Goal: Information Seeking & Learning: Learn about a topic

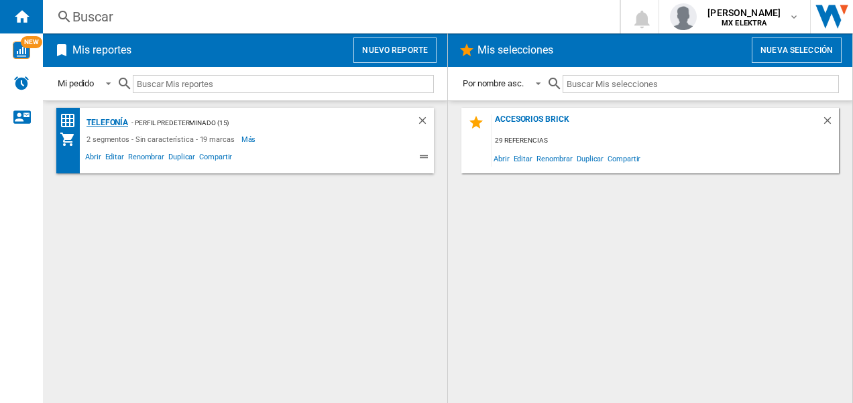
click at [113, 122] on div "Telefonía" at bounding box center [105, 123] width 45 height 17
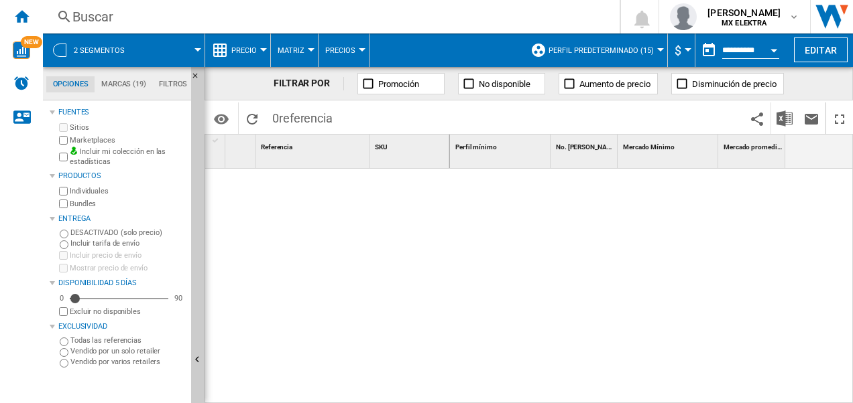
click at [117, 83] on md-tab-item "Marcas (19)" at bounding box center [124, 84] width 58 height 16
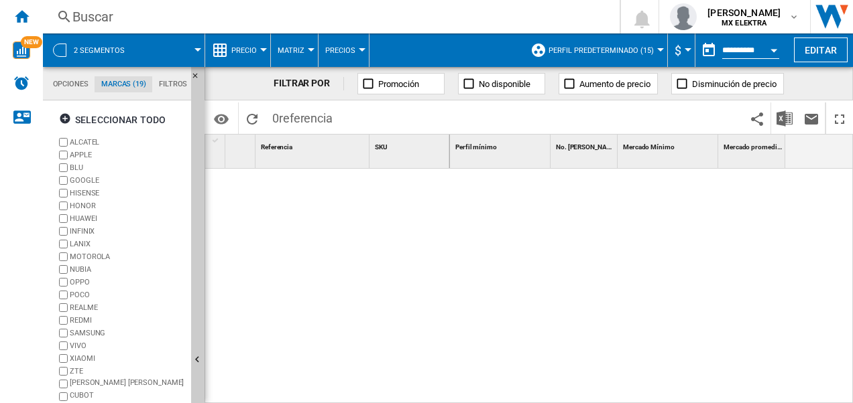
scroll to position [51, 0]
click at [164, 83] on md-tab-item "Filtros" at bounding box center [173, 84] width 42 height 16
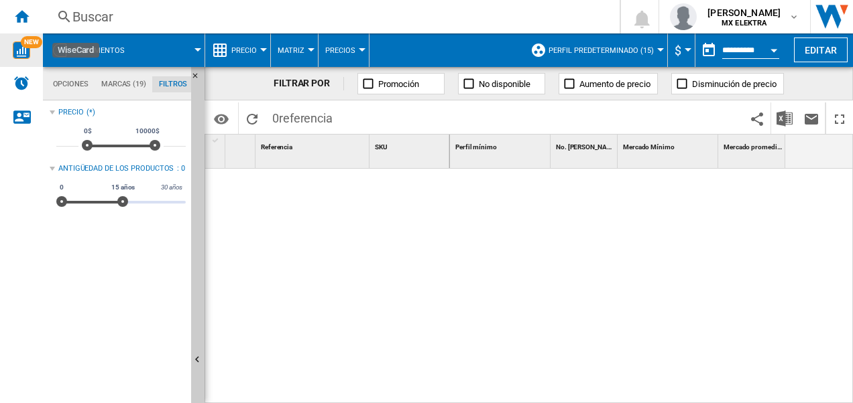
click at [25, 45] on span "NEW" at bounding box center [31, 42] width 21 height 12
click at [66, 82] on md-tab-item "Opciones" at bounding box center [70, 84] width 48 height 16
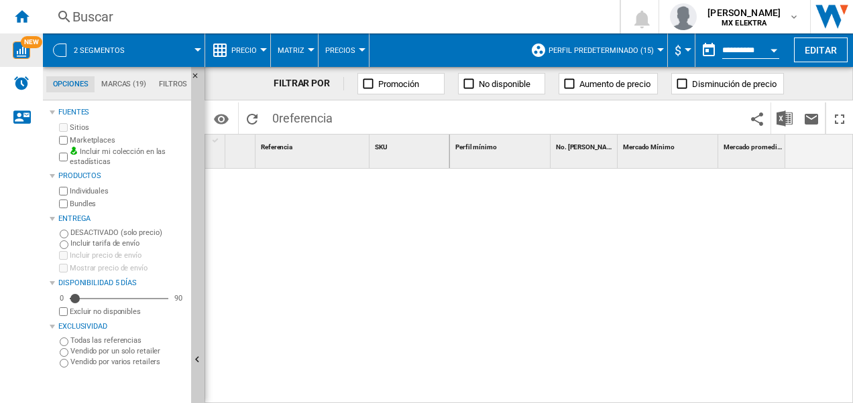
scroll to position [15, 0]
click at [260, 50] on div at bounding box center [263, 49] width 7 height 3
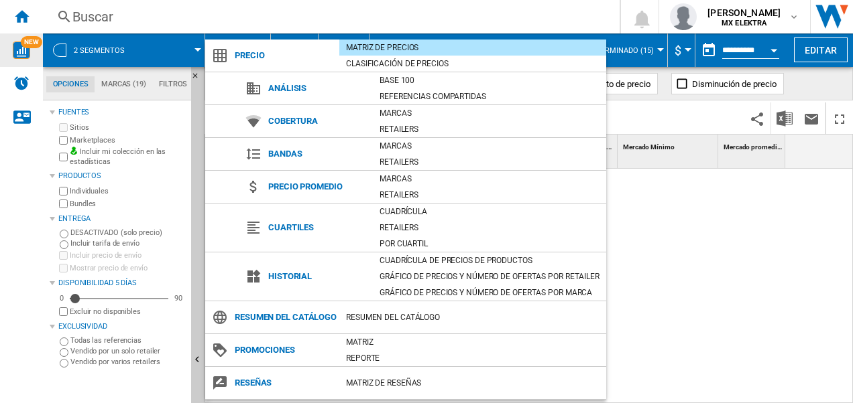
click at [660, 239] on md-backdrop at bounding box center [426, 201] width 853 height 403
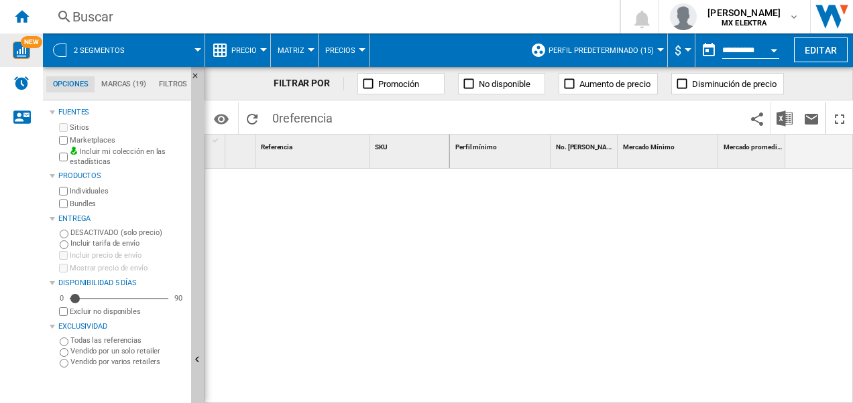
click at [657, 50] on div at bounding box center [660, 49] width 7 height 3
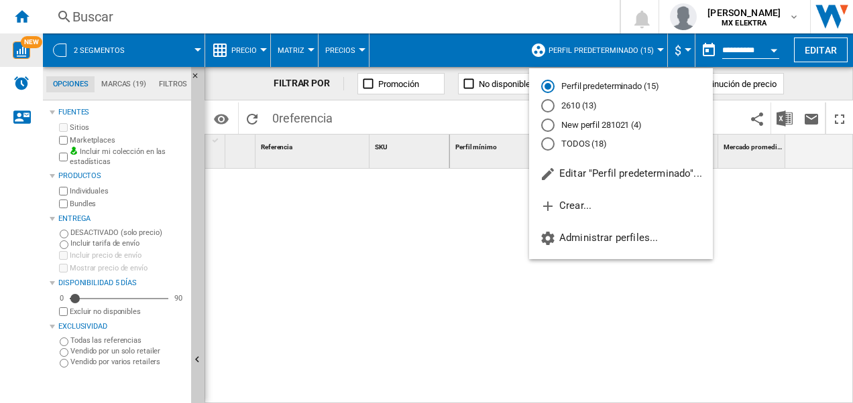
click at [434, 251] on md-backdrop at bounding box center [426, 201] width 853 height 403
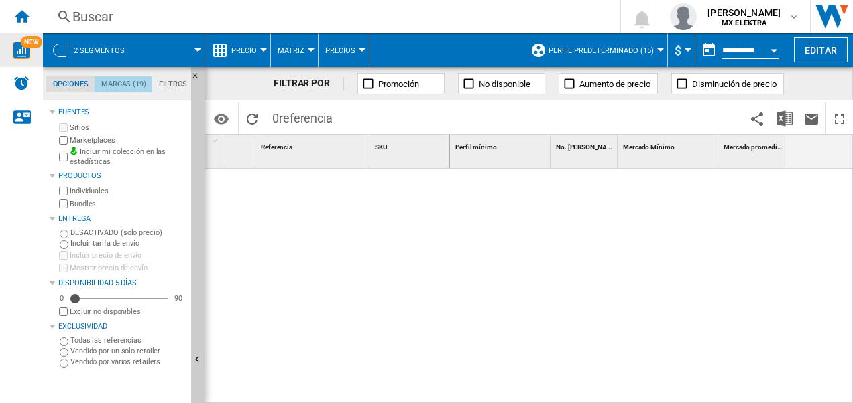
click at [136, 86] on md-tab-item "Marcas (19)" at bounding box center [124, 84] width 58 height 16
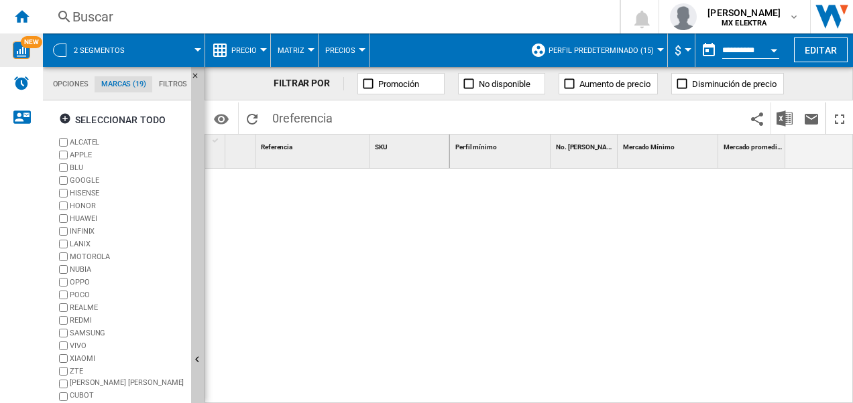
click at [164, 86] on md-tab-item "Filtros" at bounding box center [173, 84] width 42 height 16
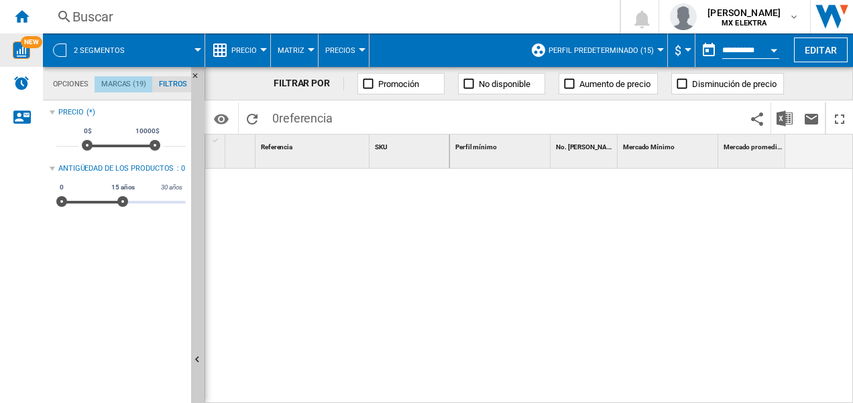
click at [126, 84] on md-tab-item "Marcas (19)" at bounding box center [124, 84] width 58 height 16
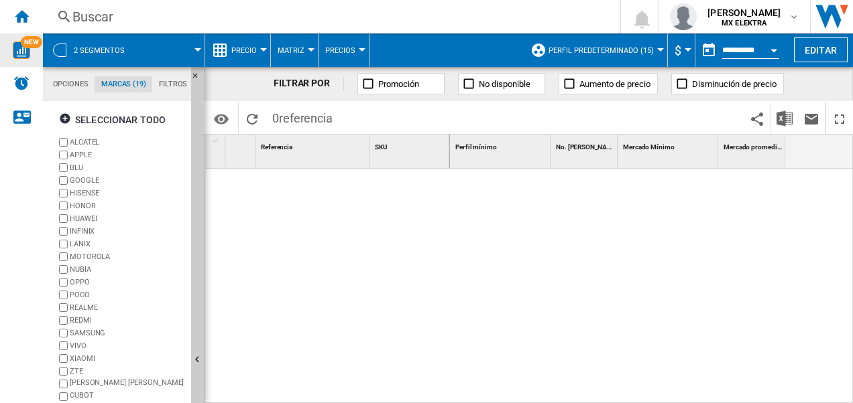
click at [310, 48] on button "Matriz" at bounding box center [294, 51] width 34 height 34
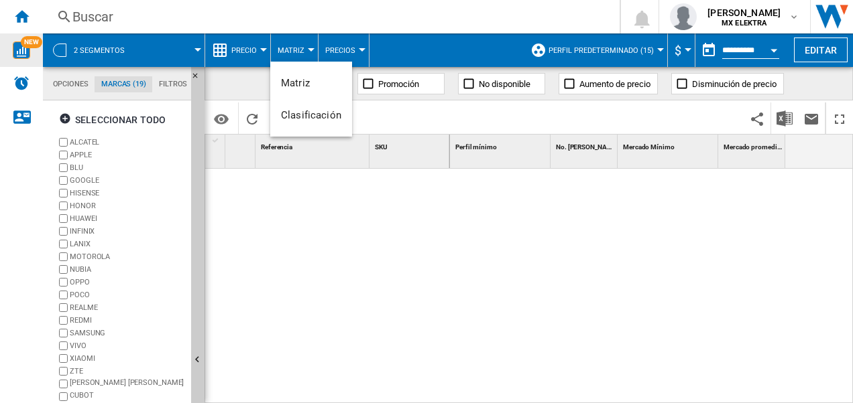
click at [310, 48] on md-backdrop at bounding box center [426, 201] width 853 height 403
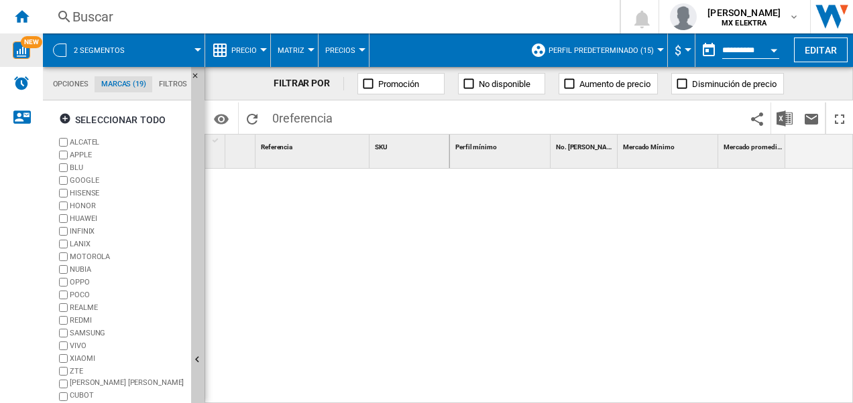
click at [393, 237] on div at bounding box center [327, 283] width 245 height 229
click at [173, 84] on md-tab-item "Filtros" at bounding box center [173, 84] width 42 height 16
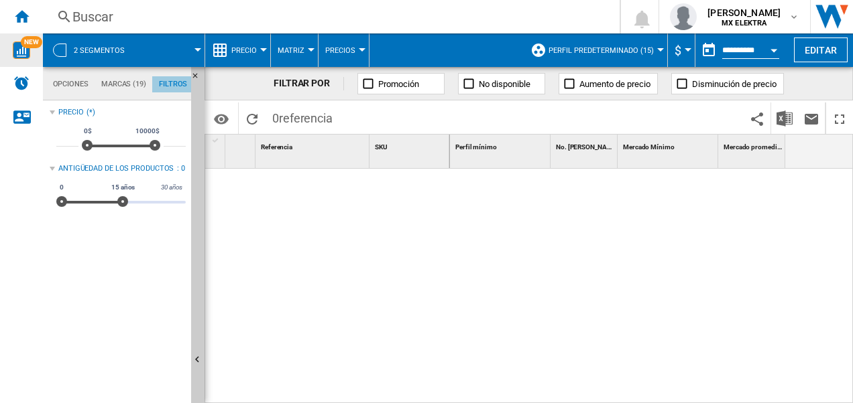
scroll to position [86, 0]
click at [129, 80] on md-tab-item "Marcas (19)" at bounding box center [124, 84] width 58 height 16
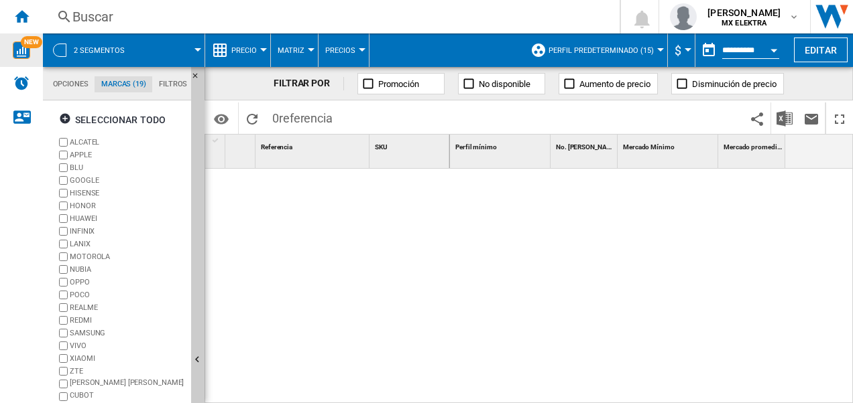
scroll to position [51, 0]
click at [265, 49] on div at bounding box center [263, 49] width 7 height 3
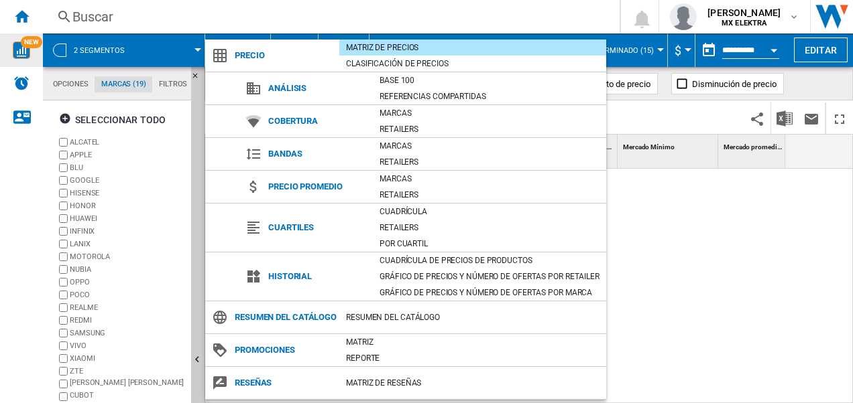
click at [692, 190] on md-backdrop at bounding box center [426, 201] width 853 height 403
